Goal: Information Seeking & Learning: Check status

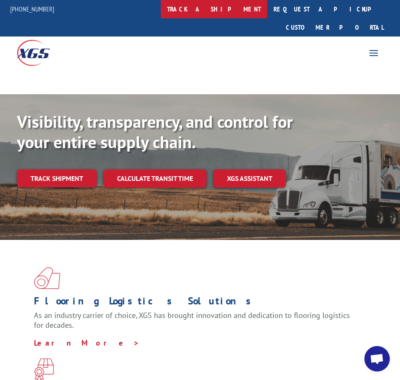
click at [238, 11] on link "track a shipment" at bounding box center [214, 9] width 107 height 18
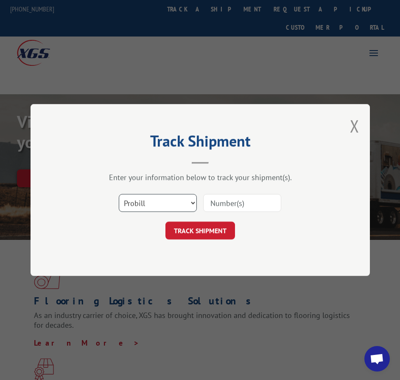
click at [165, 200] on select "Select category... Probill BOL PO" at bounding box center [158, 203] width 78 height 18
select select "bol"
click at [119, 194] on select "Select category... Probill BOL PO" at bounding box center [158, 203] width 78 height 18
click at [246, 205] on input at bounding box center [242, 203] width 78 height 18
paste input "265687"
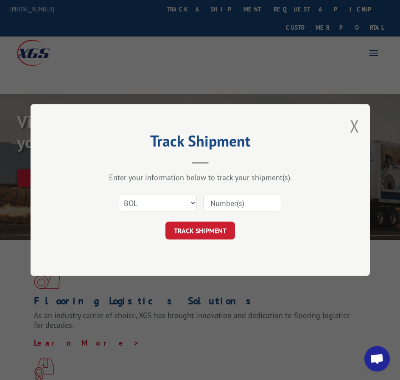
type input "265687"
click button "TRACK SHIPMENT" at bounding box center [201, 231] width 70 height 18
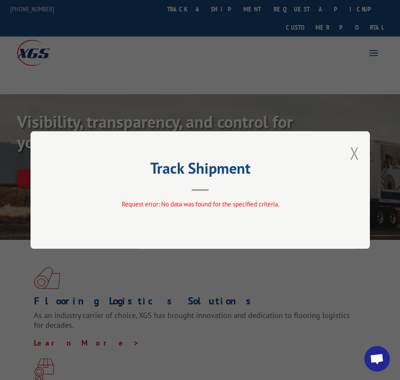
click at [352, 155] on button "Close modal" at bounding box center [354, 153] width 9 height 23
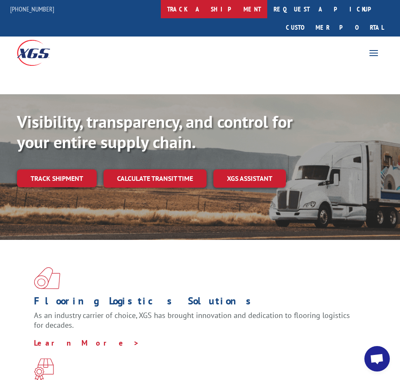
click at [227, 11] on link "track a shipment" at bounding box center [214, 9] width 107 height 18
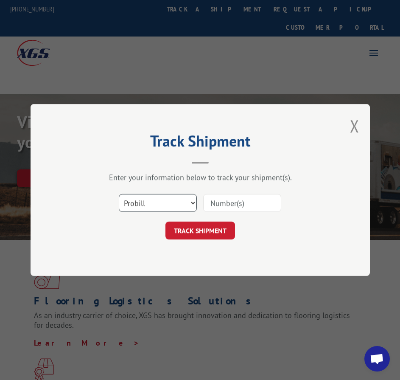
click at [177, 200] on select "Select category... Probill BOL PO" at bounding box center [158, 203] width 78 height 18
select select "bol"
click at [119, 194] on select "Select category... Probill BOL PO" at bounding box center [158, 203] width 78 height 18
click at [237, 203] on input at bounding box center [242, 203] width 78 height 18
type input "532420"
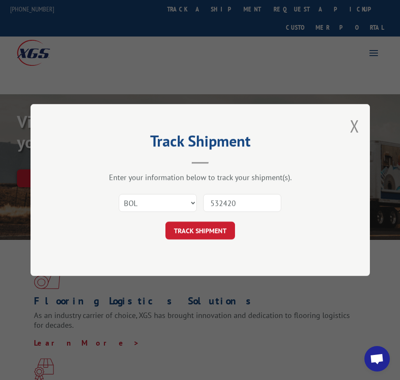
click button "TRACK SHIPMENT" at bounding box center [201, 231] width 70 height 18
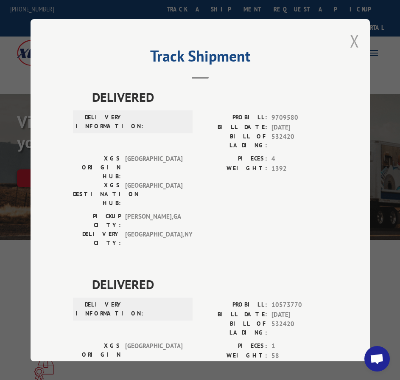
click at [352, 36] on button "Close modal" at bounding box center [354, 41] width 9 height 23
